Goal: Task Accomplishment & Management: Use online tool/utility

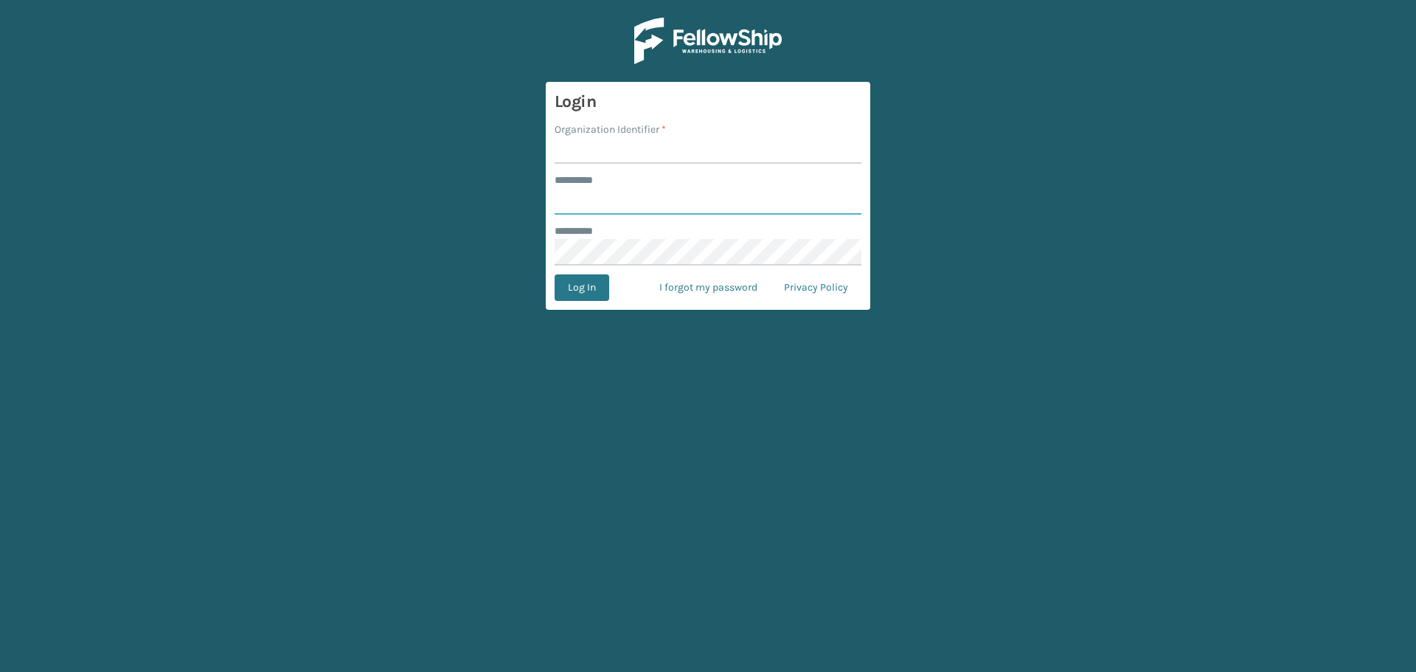
type input "**********"
click at [658, 141] on input "Organization Identifier *" at bounding box center [708, 150] width 307 height 27
type input "Haslet"
click at [566, 299] on button "Log In" at bounding box center [582, 287] width 55 height 27
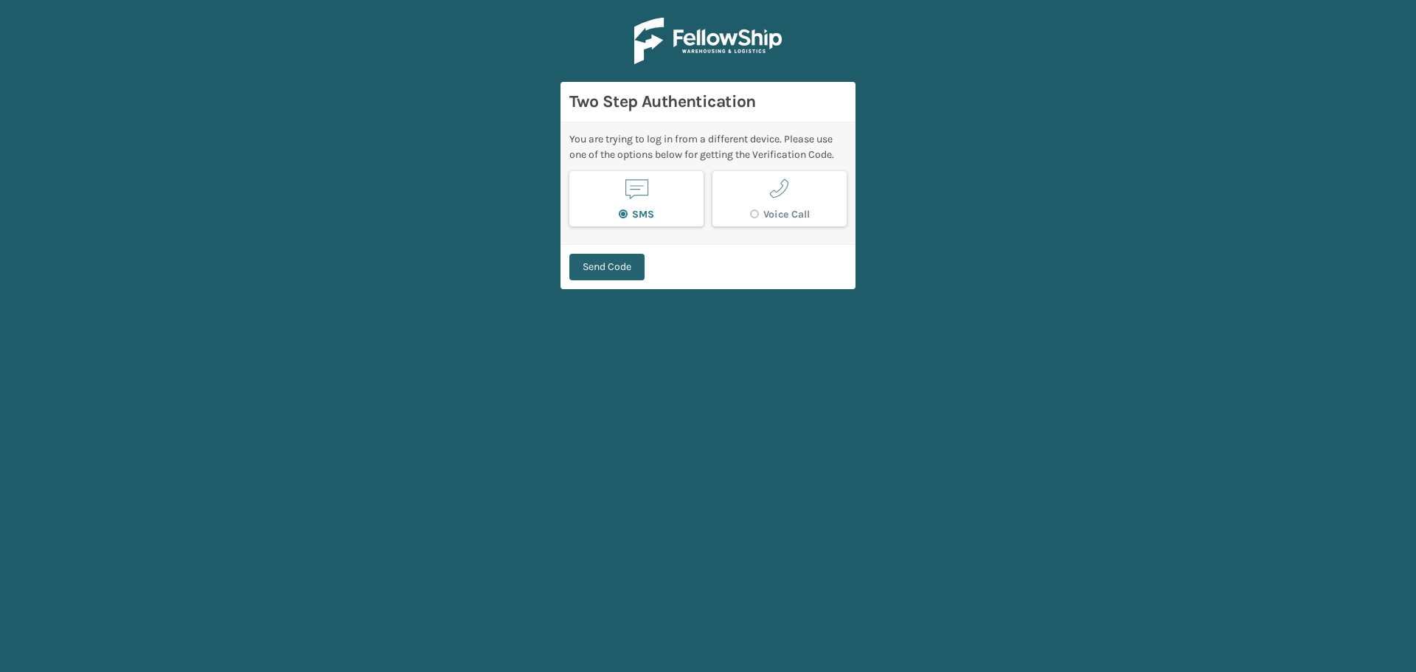
click at [628, 264] on button "Send Code" at bounding box center [606, 267] width 75 height 27
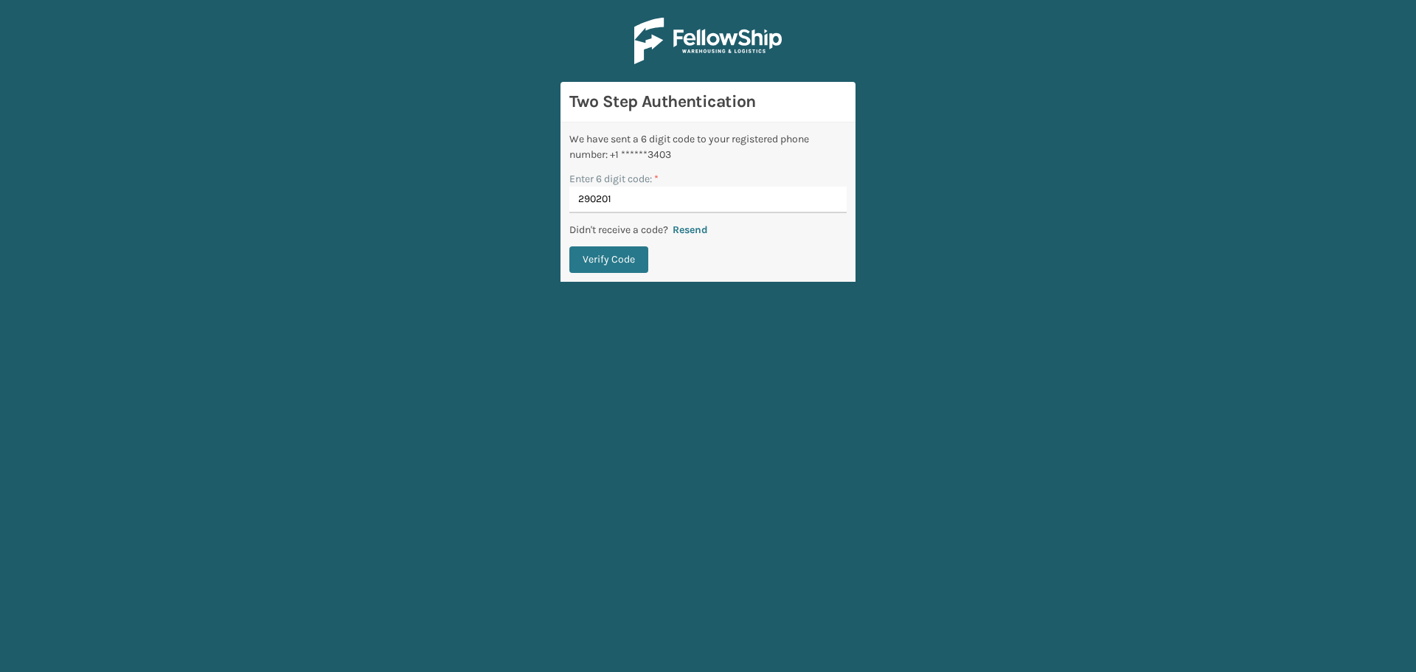
type input "290201"
click at [569, 246] on button "Verify Code" at bounding box center [608, 259] width 79 height 27
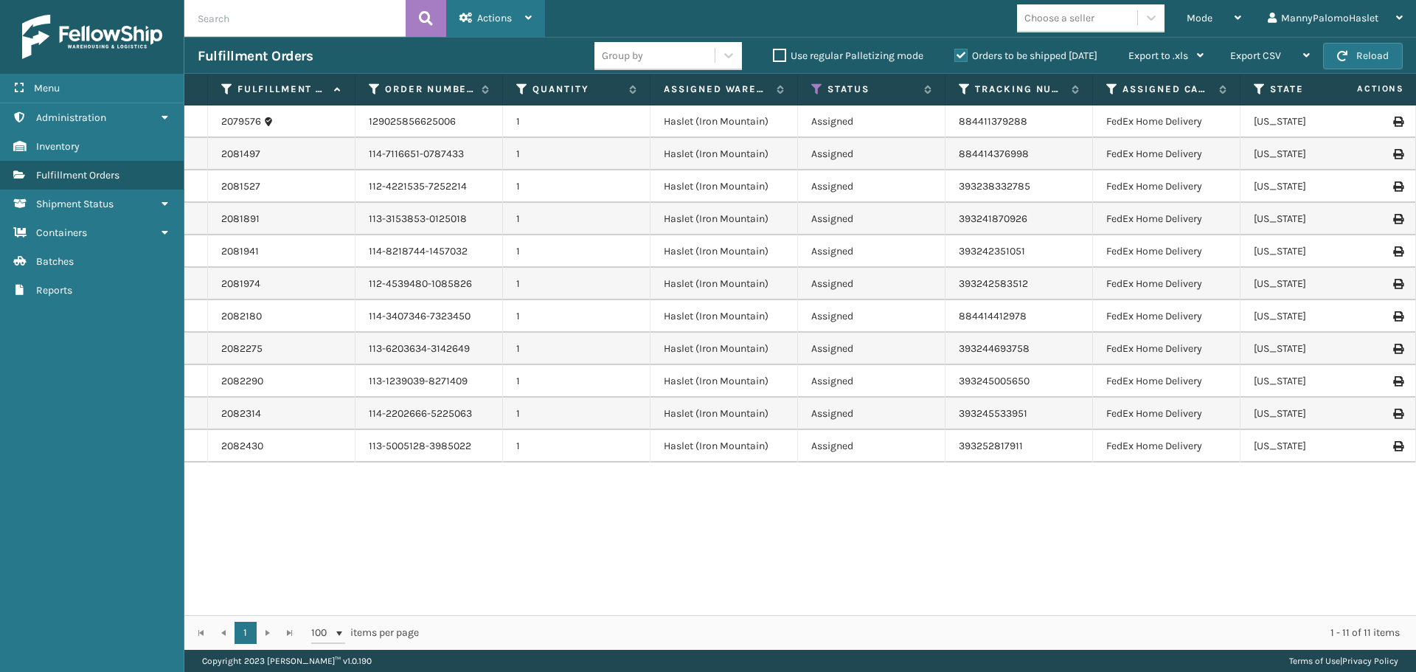
click at [525, 18] on icon at bounding box center [528, 18] width 7 height 10
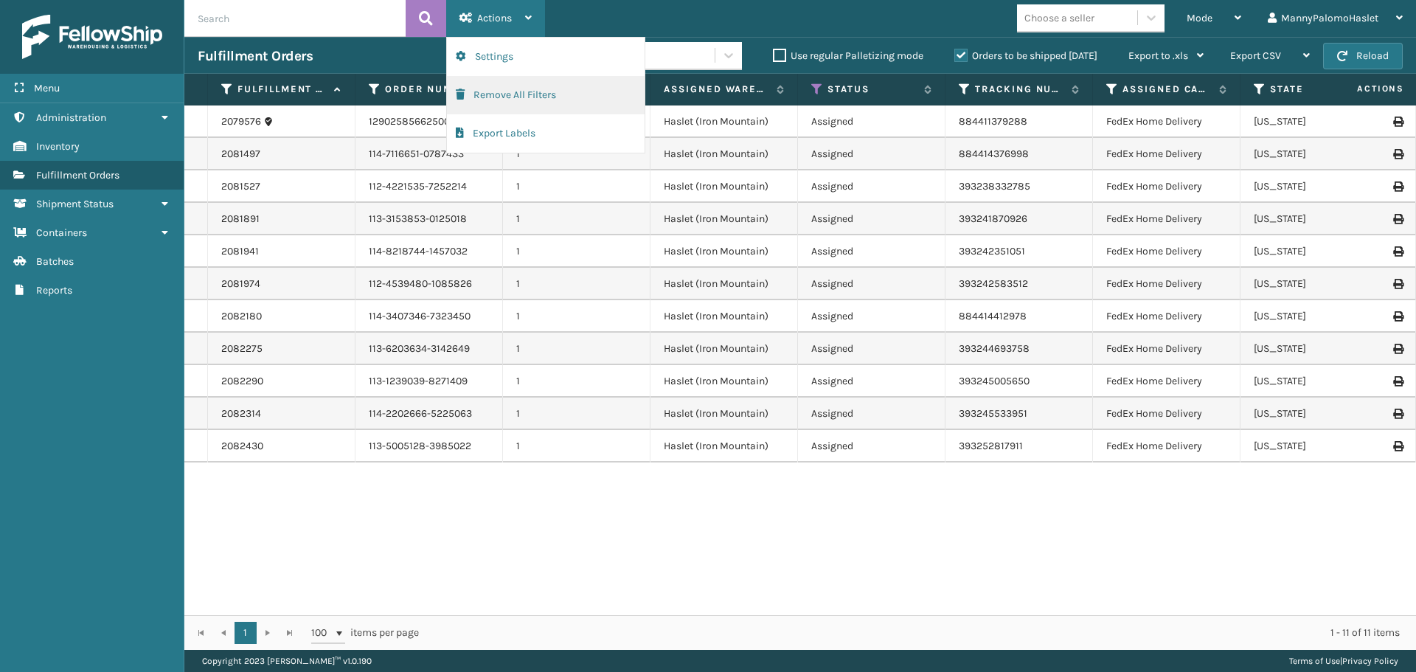
click at [591, 91] on button "Remove All Filters" at bounding box center [546, 95] width 198 height 38
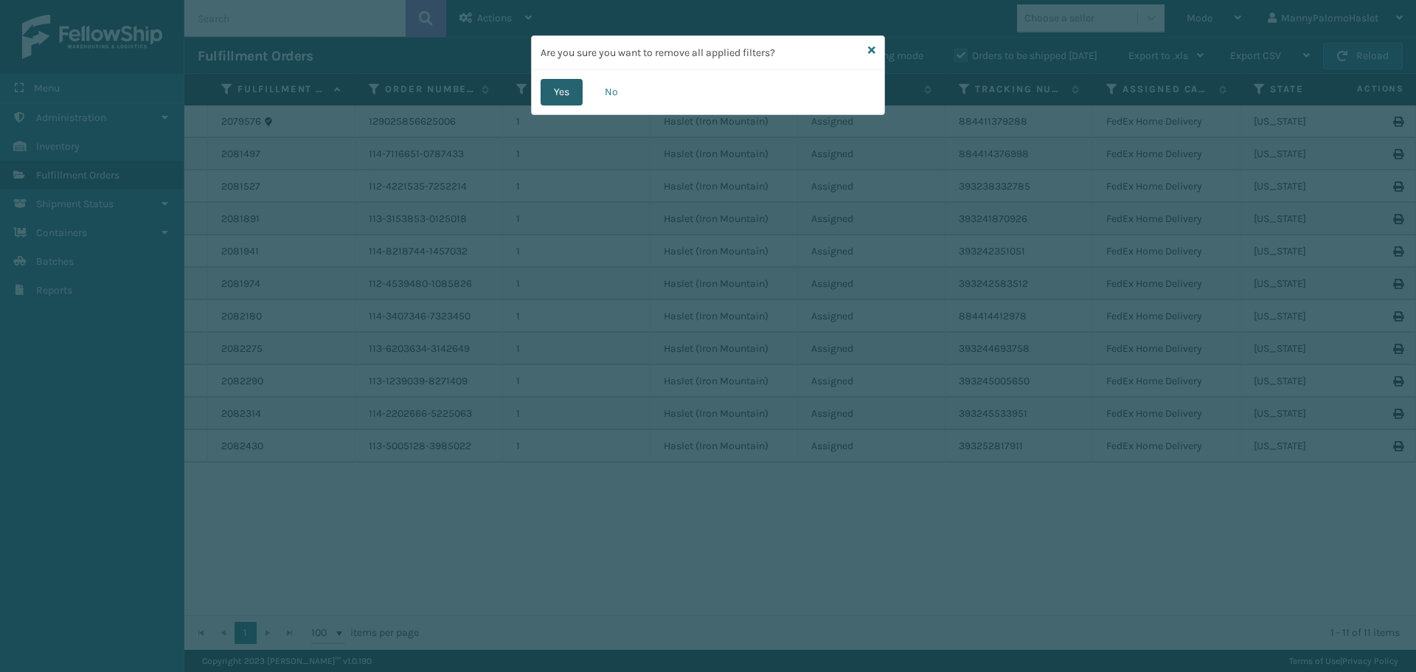
click at [560, 92] on button "Yes" at bounding box center [562, 92] width 42 height 27
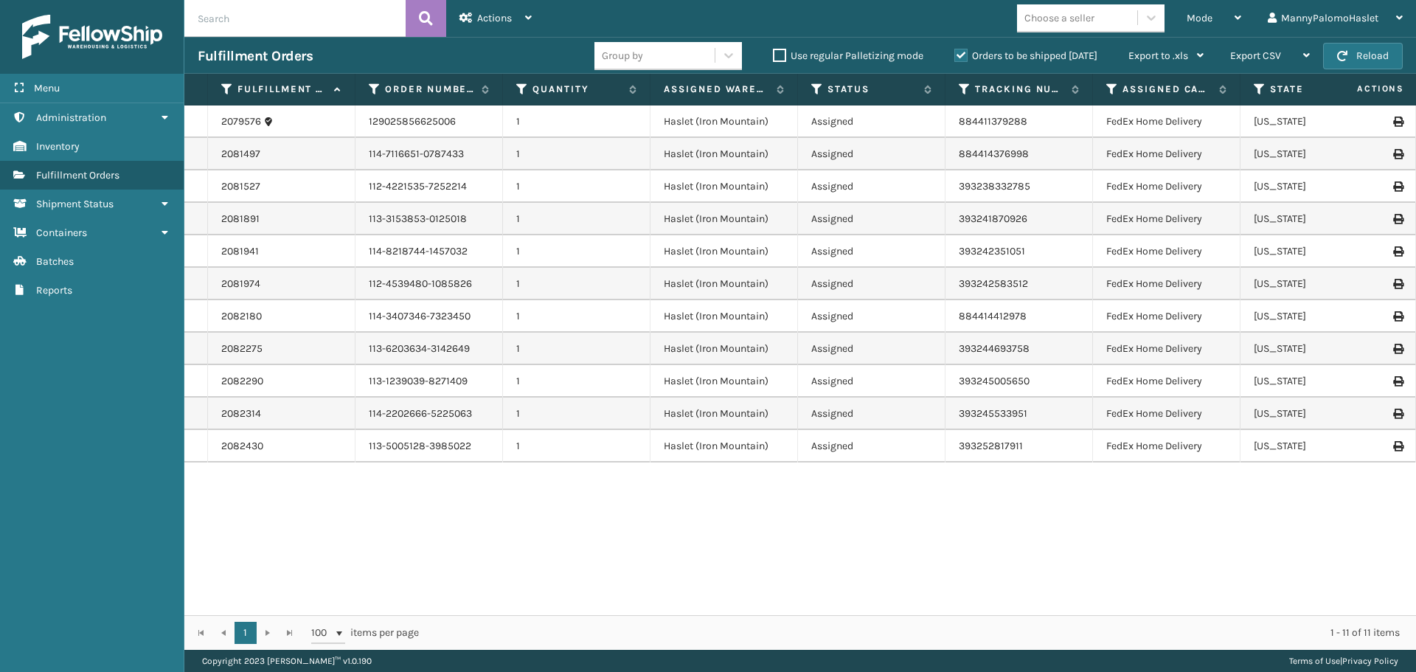
drag, startPoint x: 1083, startPoint y: 603, endPoint x: 1172, endPoint y: 603, distance: 89.2
click at [1172, 603] on div "2079576 129025856625006 1 Haslet (Iron Mountain) Assigned 884411379288 FedEx Ho…" at bounding box center [800, 360] width 1232 height 510
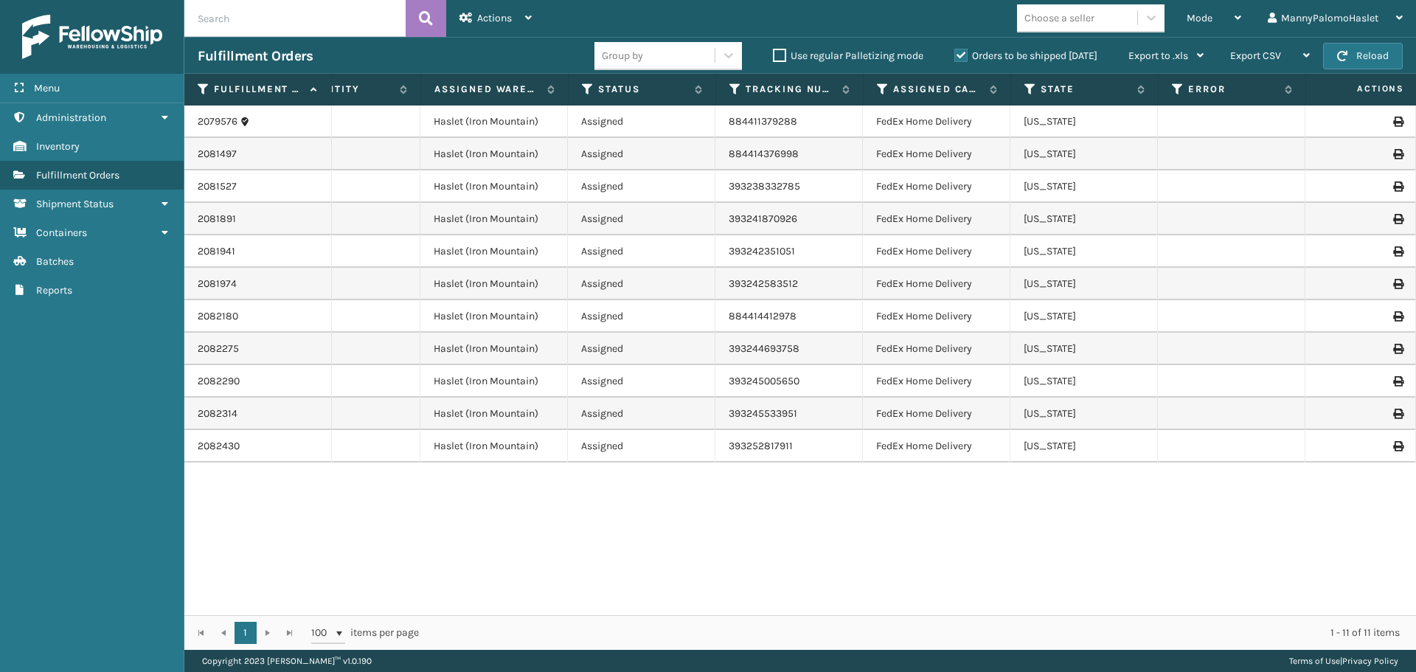
click at [827, 605] on div "2079576 129025856625006 1 Haslet (Iron Mountain) Assigned 884411379288 FedEx Ho…" at bounding box center [800, 360] width 1232 height 510
